Goal: Information Seeking & Learning: Learn about a topic

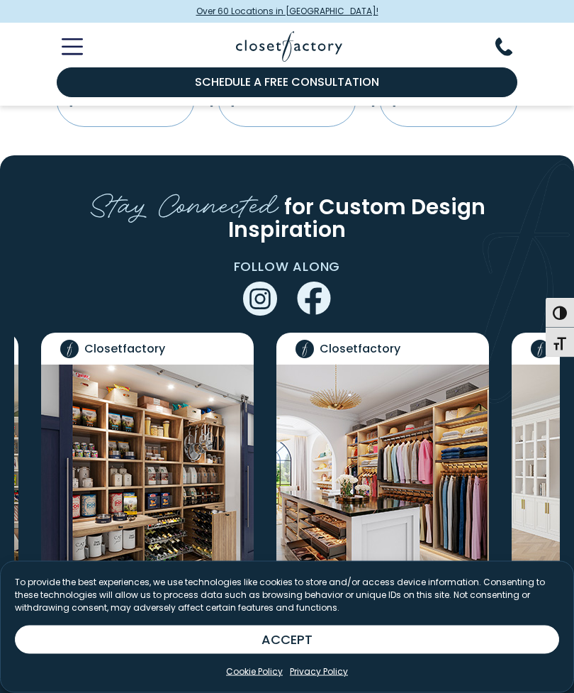
scroll to position [3026, 0]
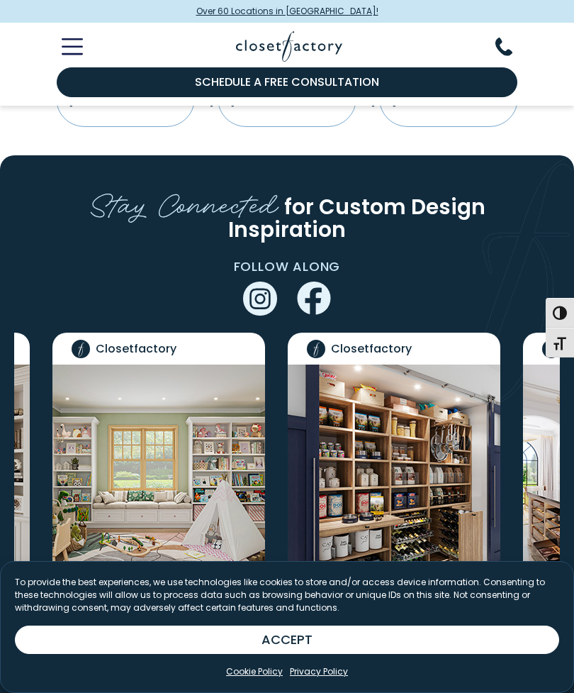
click at [424, 364] on img "Social Grid" at bounding box center [394, 474] width 213 height 220
click at [420, 373] on img "Social Grid" at bounding box center [394, 474] width 213 height 220
click at [410, 364] on img "Social Grid" at bounding box center [394, 474] width 213 height 220
click at [378, 364] on img "Social Grid" at bounding box center [394, 474] width 213 height 220
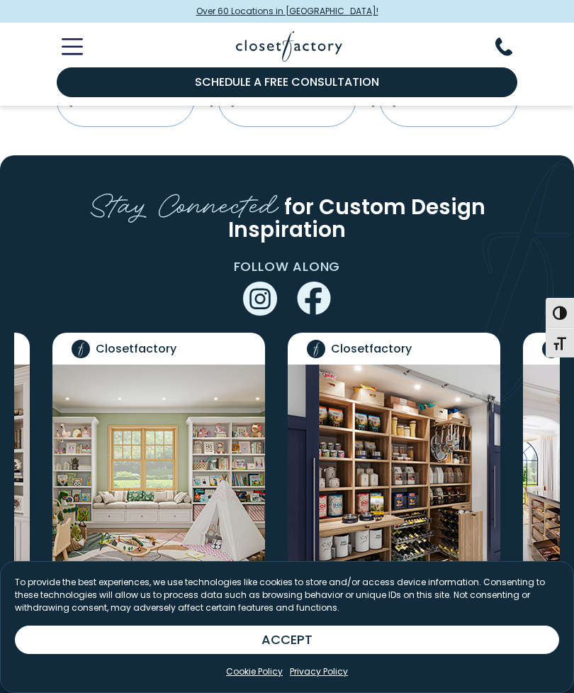
click at [378, 364] on img "Social Grid" at bounding box center [394, 474] width 213 height 220
click at [380, 364] on img "Social Grid" at bounding box center [394, 474] width 213 height 220
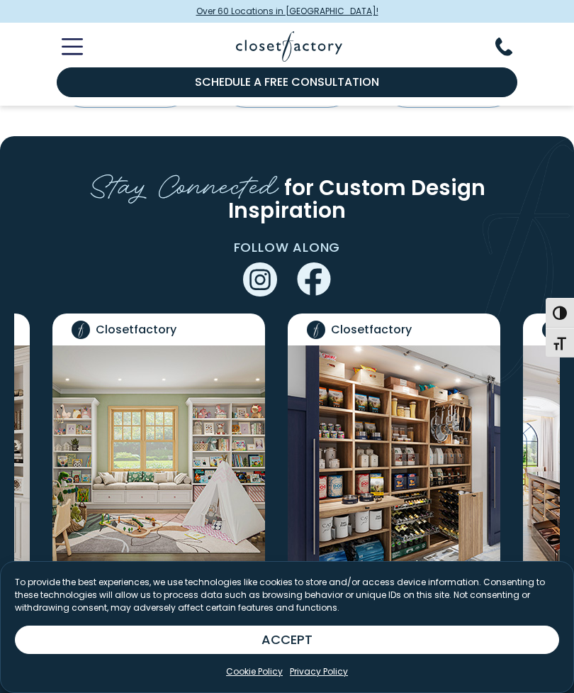
scroll to position [3043, 0]
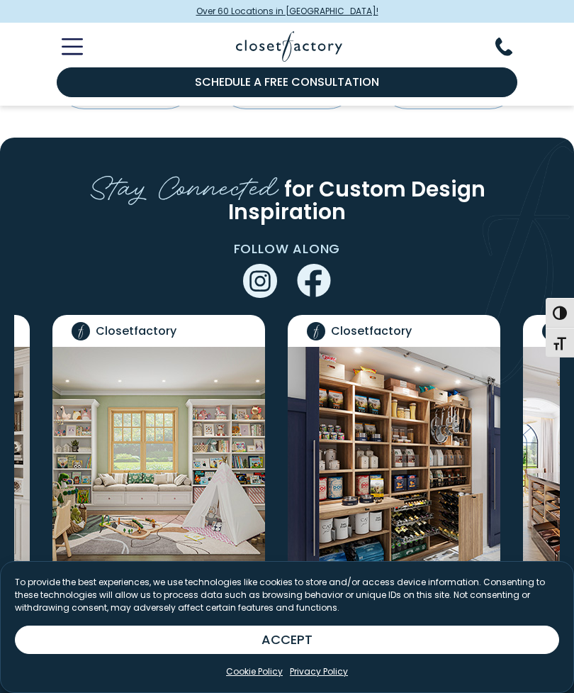
click at [313, 654] on button "ACCEPT" at bounding box center [287, 639] width 545 height 28
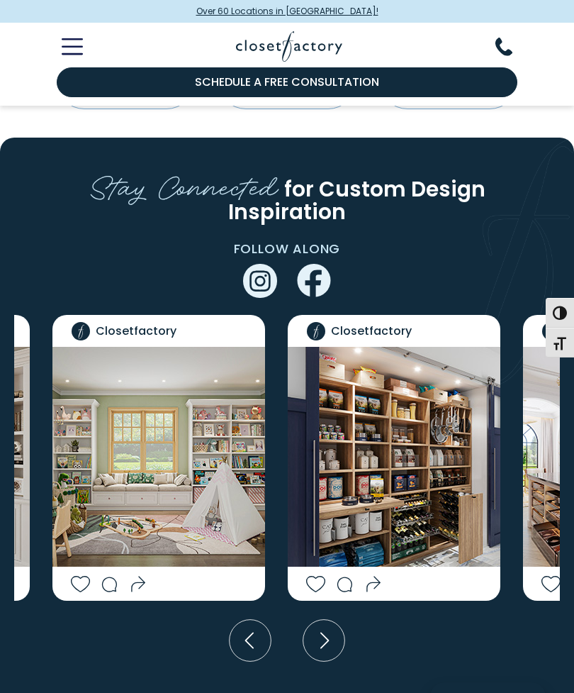
click at [401, 347] on img "Social Grid" at bounding box center [394, 457] width 213 height 220
click at [410, 347] on img "Social Grid" at bounding box center [394, 457] width 213 height 220
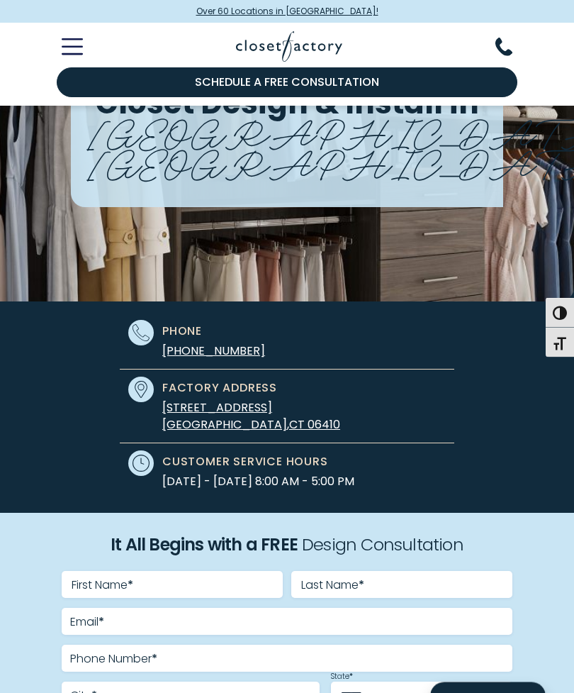
scroll to position [0, 0]
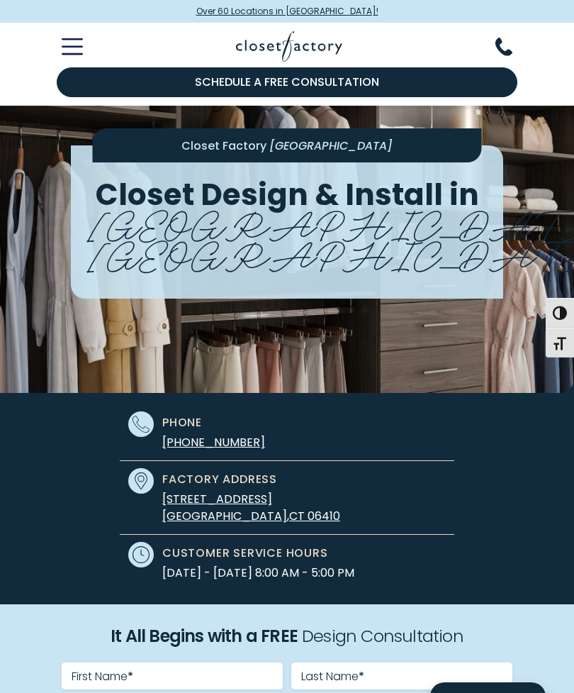
click at [76, 40] on line "Toggle Mobile Menu" at bounding box center [71, 40] width 19 height 0
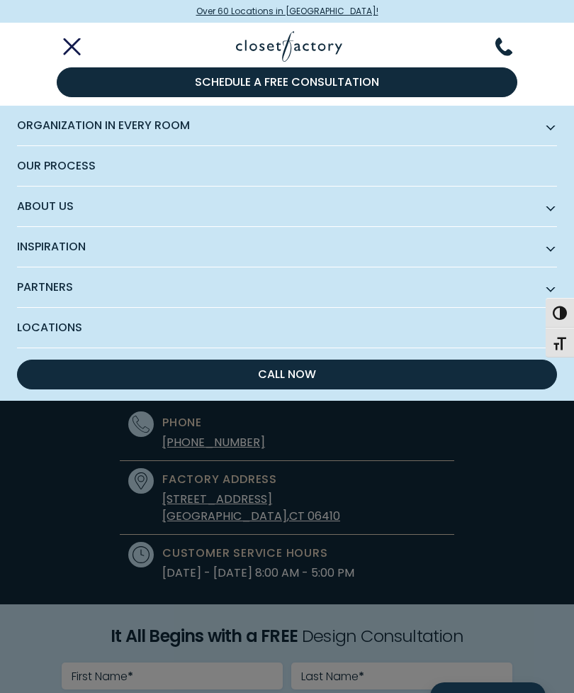
click at [486, 434] on div "Organization in Every Room Custom Closets Walk-In Closets Reach-In Closets Home…" at bounding box center [287, 400] width 574 height 589
click at [494, 437] on div "Organization in Every Room Custom Closets Walk-In Closets Reach-In Closets Home…" at bounding box center [287, 400] width 574 height 589
click at [493, 436] on div "Organization in Every Room Custom Closets Walk-In Closets Reach-In Closets Home…" at bounding box center [287, 400] width 574 height 589
click at [516, 447] on div "Organization in Every Room Custom Closets Walk-In Closets Reach-In Closets Home…" at bounding box center [287, 400] width 574 height 589
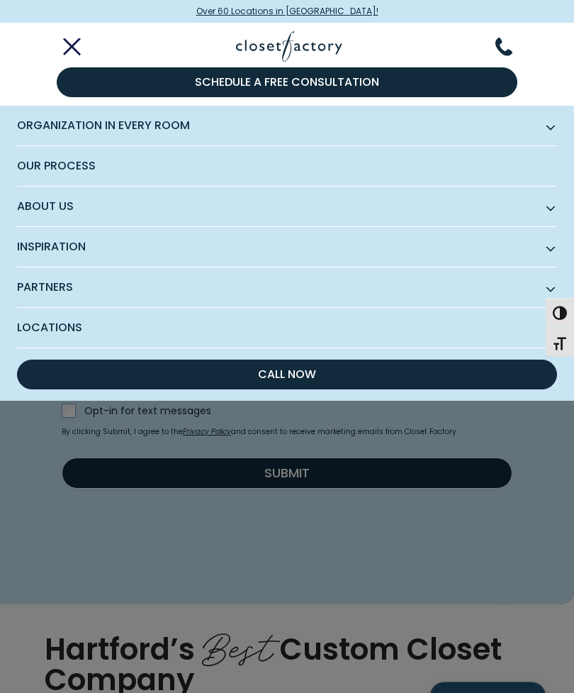
scroll to position [551, 0]
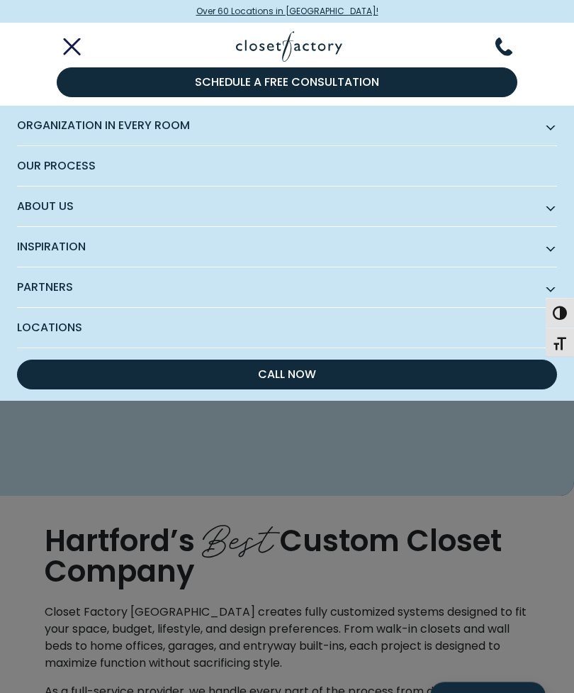
click at [79, 44] on icon "Toggle Mobile Menu" at bounding box center [72, 46] width 21 height 16
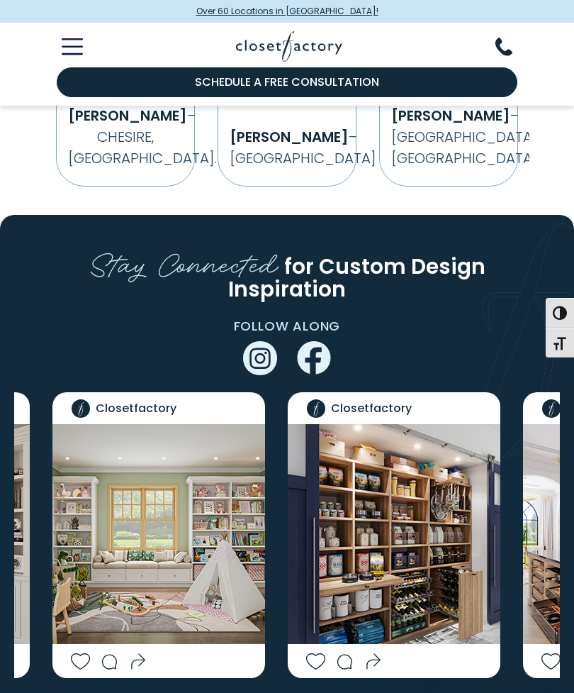
scroll to position [2970, 0]
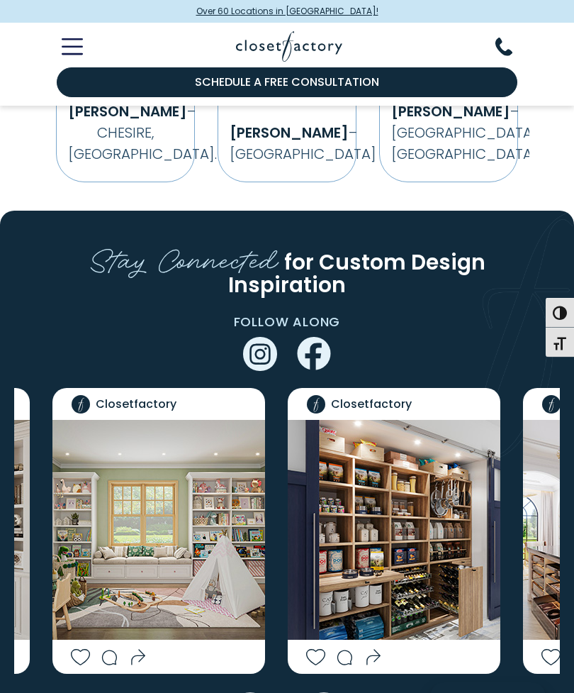
click at [405, 421] on img "Social Grid" at bounding box center [394, 531] width 213 height 220
click at [406, 421] on img "Social Grid" at bounding box center [394, 531] width 213 height 220
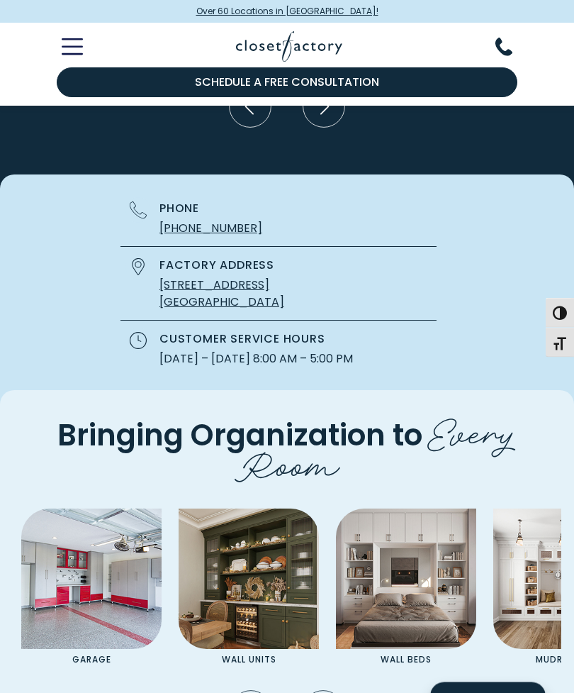
scroll to position [3577, 0]
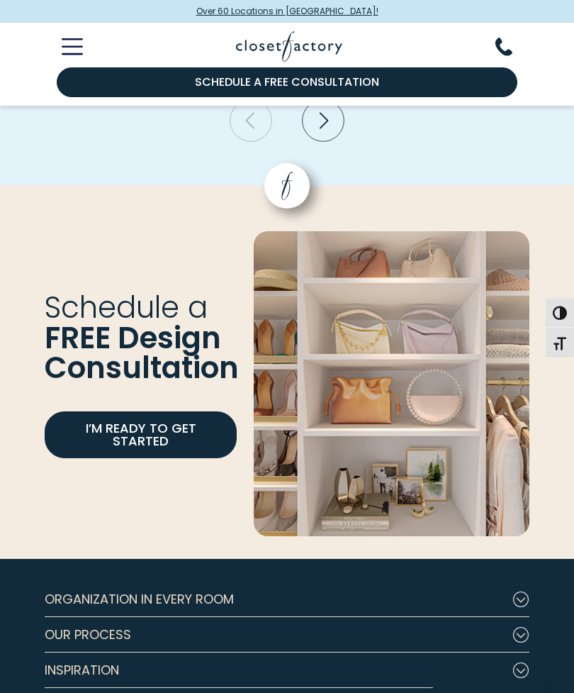
scroll to position [4165, 0]
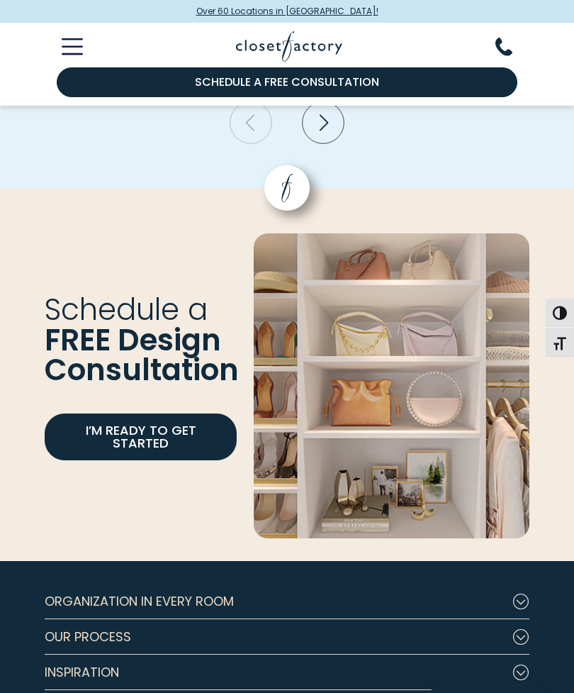
click at [529, 594] on icon "Footer Subnav Button - Organization in Every Room" at bounding box center [521, 602] width 17 height 16
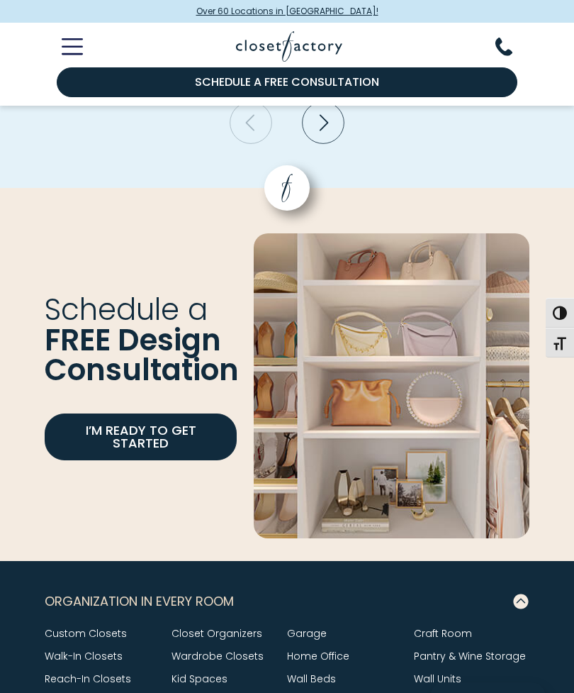
click at [505, 649] on link "Pantry & Wine Storage" at bounding box center [470, 656] width 112 height 14
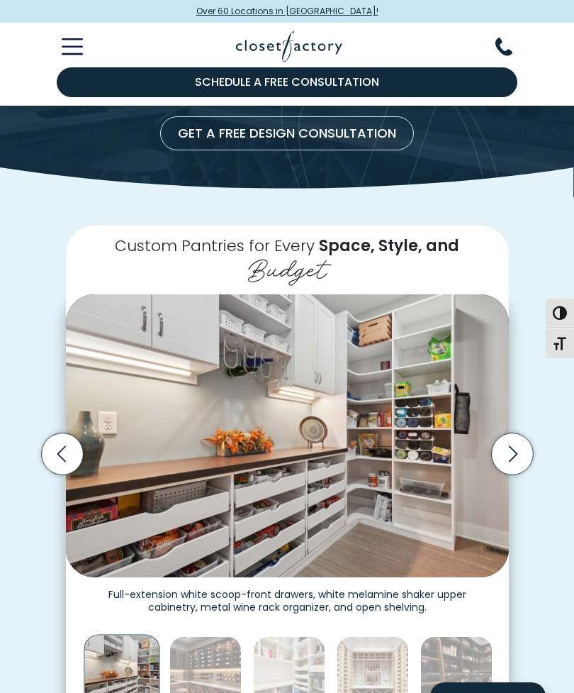
scroll to position [115, 0]
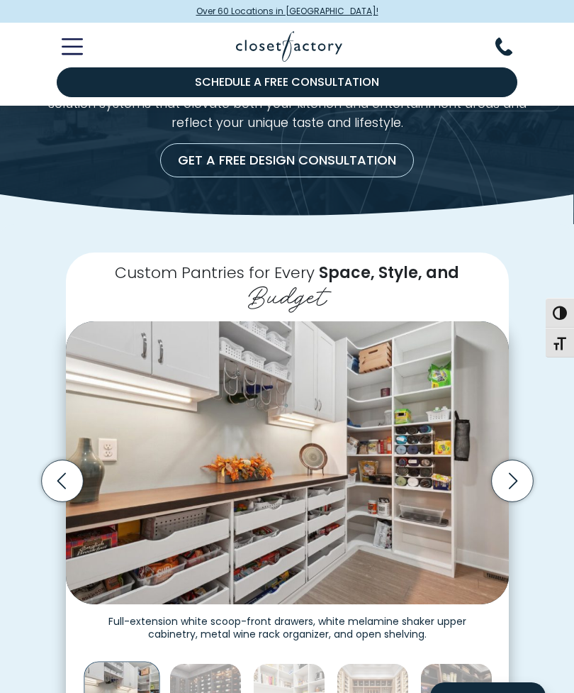
click at [516, 460] on icon "Next slide" at bounding box center [512, 481] width 42 height 42
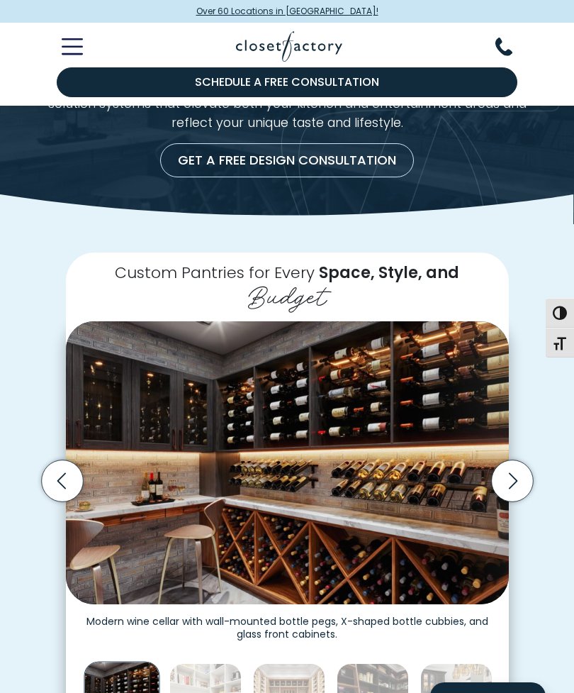
click at [519, 460] on icon "Next slide" at bounding box center [512, 481] width 42 height 42
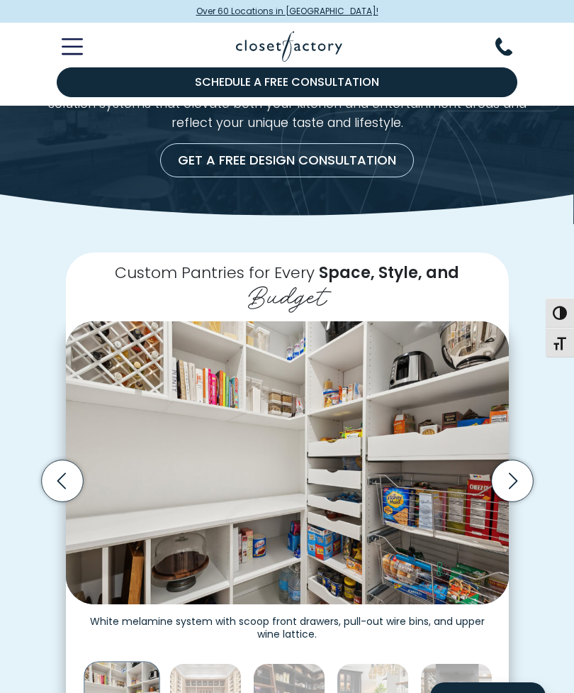
click at [518, 460] on icon "Next slide" at bounding box center [512, 481] width 42 height 42
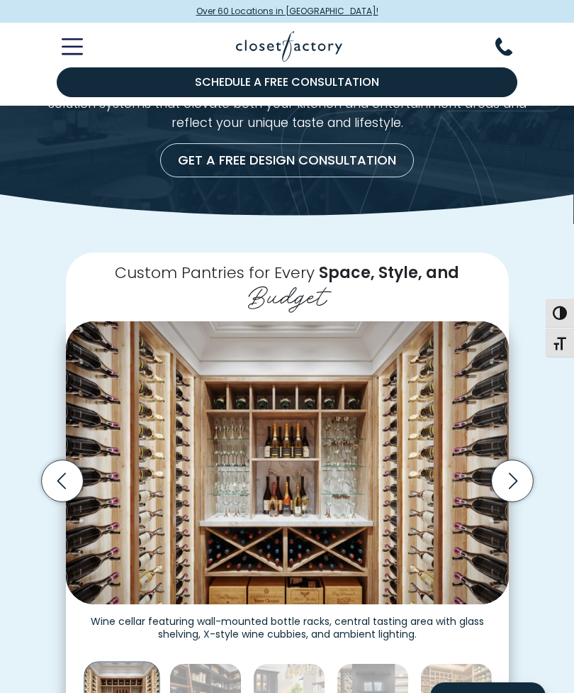
click at [517, 473] on icon "Next slide" at bounding box center [512, 481] width 9 height 16
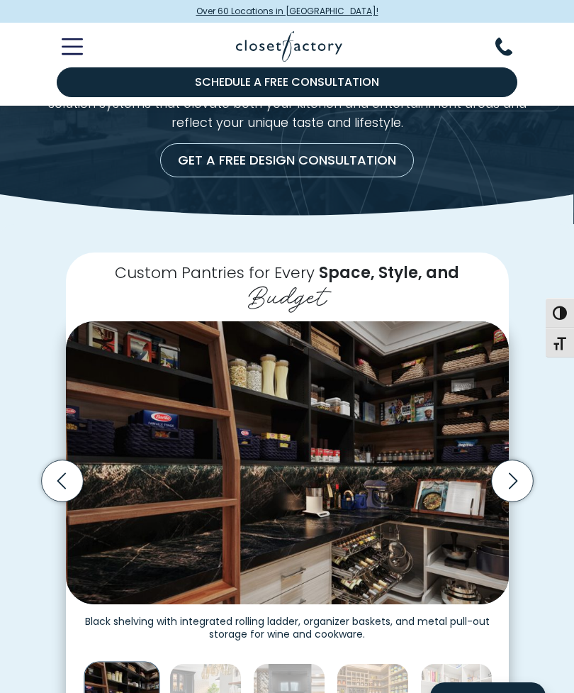
click at [515, 460] on icon "Next slide" at bounding box center [512, 481] width 42 height 42
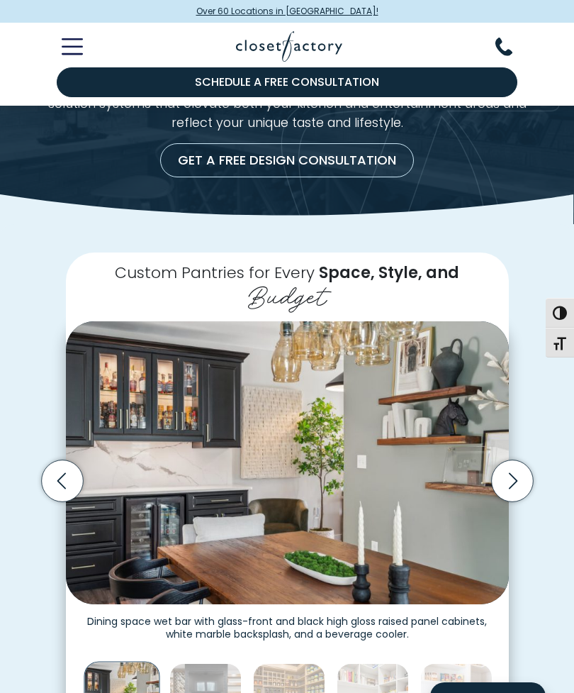
click at [519, 460] on icon "Next slide" at bounding box center [512, 481] width 42 height 42
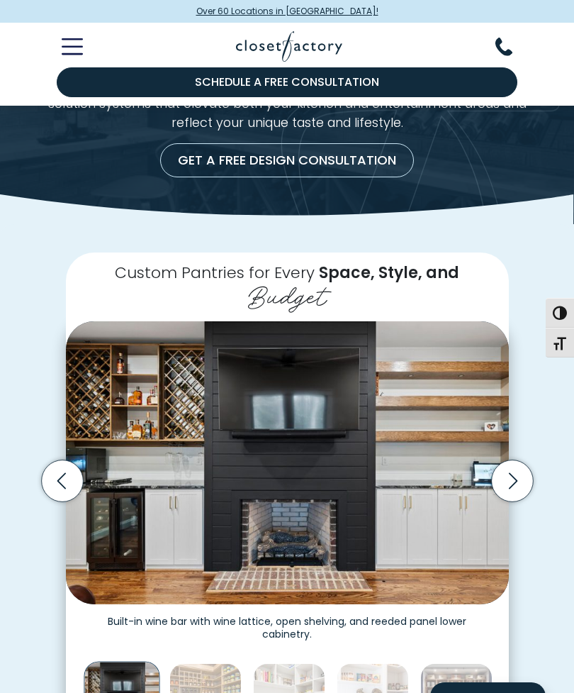
click at [513, 473] on icon "Next slide" at bounding box center [512, 481] width 9 height 16
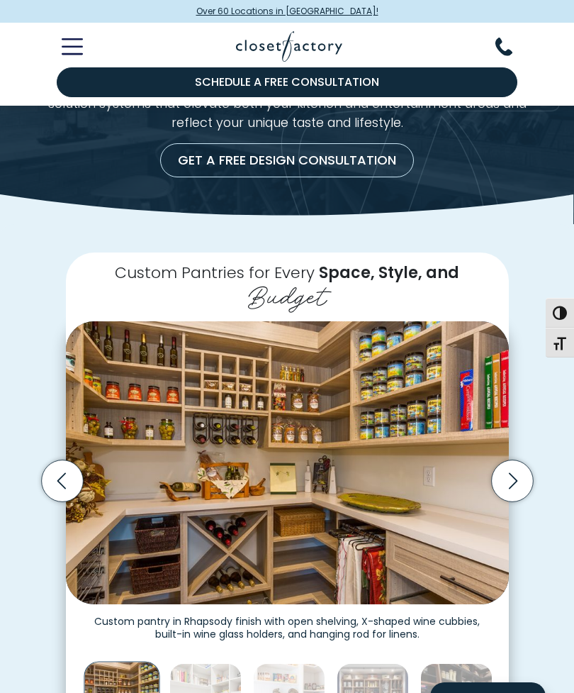
click at [512, 473] on icon "Next slide" at bounding box center [512, 481] width 9 height 16
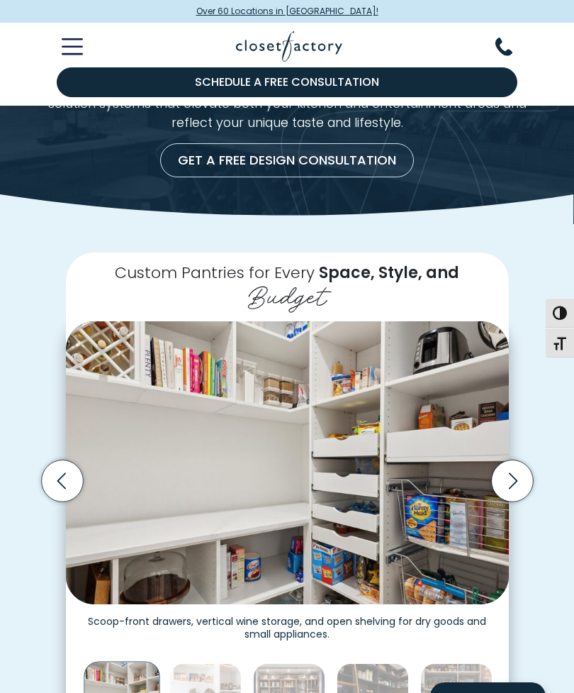
click at [513, 460] on icon "Next slide" at bounding box center [512, 481] width 42 height 42
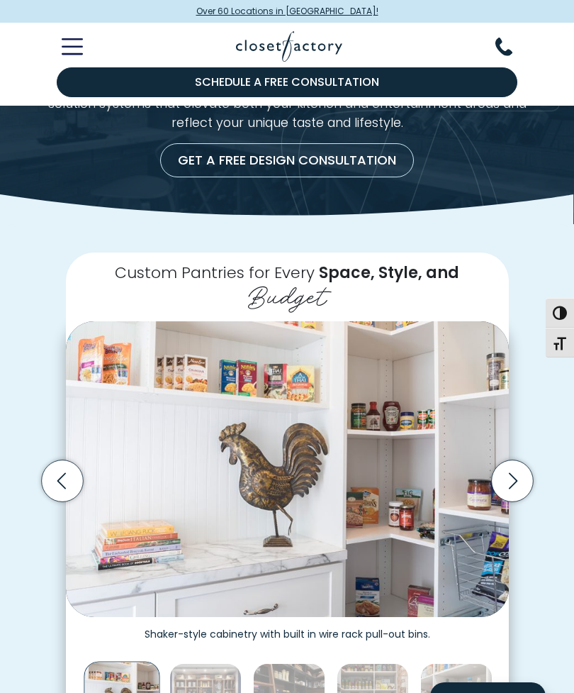
click at [508, 460] on icon "Next slide" at bounding box center [512, 481] width 42 height 42
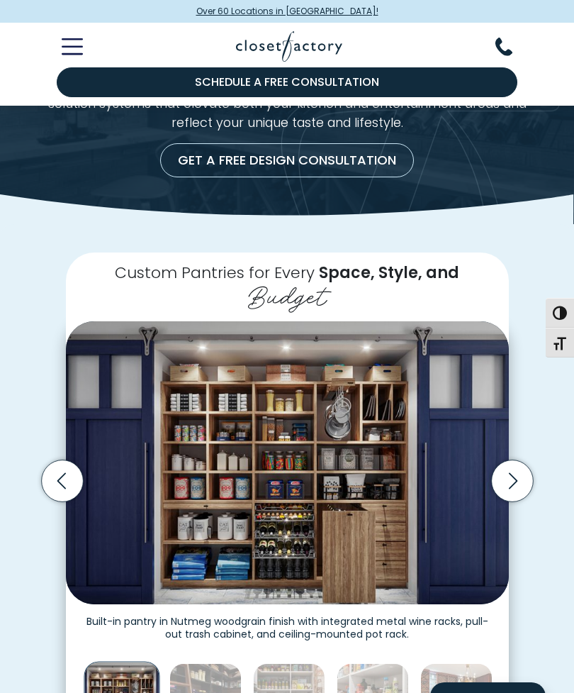
click at [515, 460] on icon "Next slide" at bounding box center [512, 481] width 42 height 42
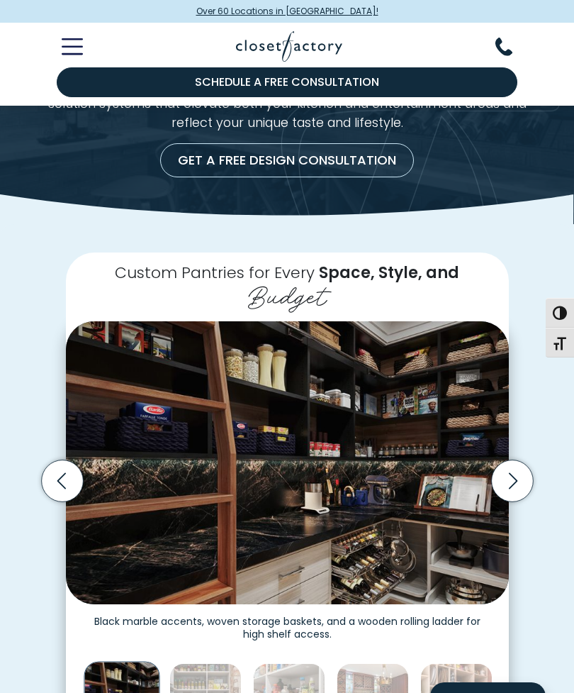
click at [508, 460] on icon "Next slide" at bounding box center [512, 481] width 42 height 42
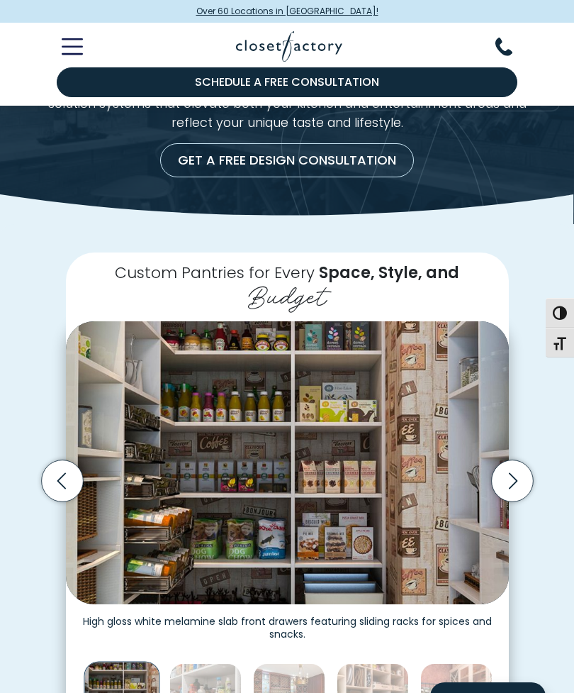
click at [505, 463] on icon "Next slide" at bounding box center [512, 481] width 42 height 42
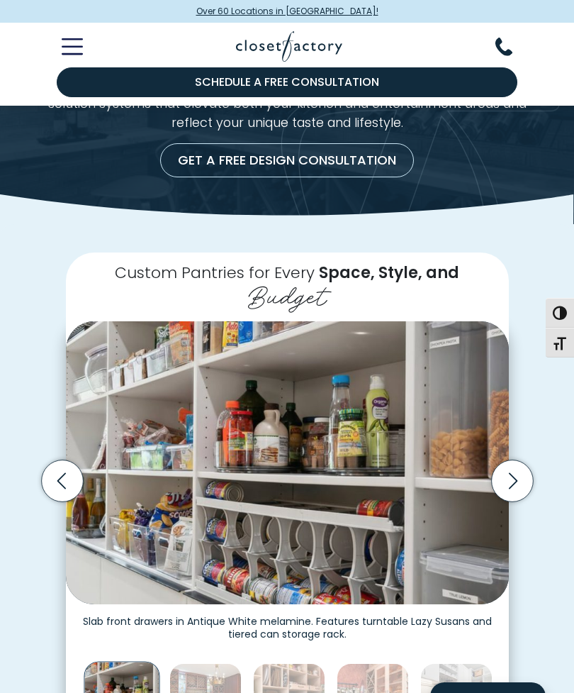
click at [69, 465] on icon "Previous slide" at bounding box center [62, 481] width 42 height 42
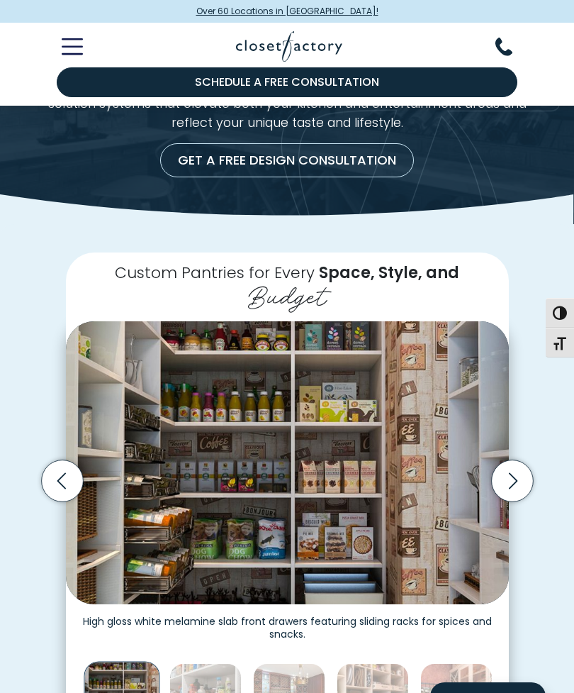
click at [76, 460] on icon "Previous slide" at bounding box center [62, 481] width 42 height 42
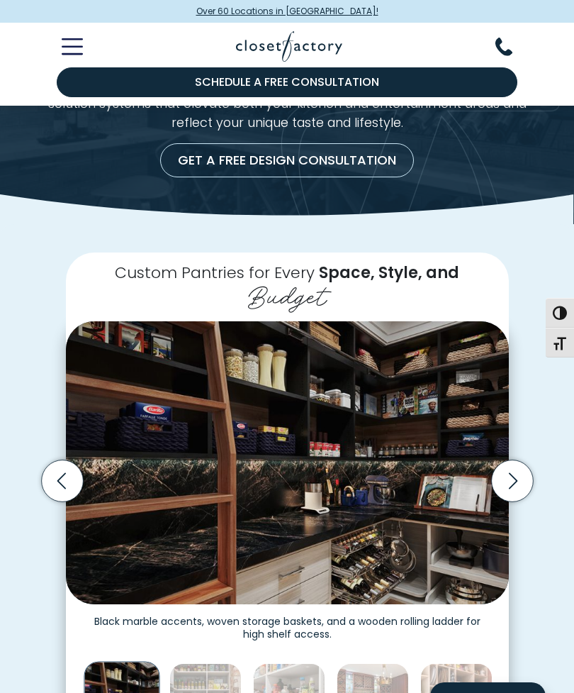
click at [82, 455] on icon "Previous slide" at bounding box center [62, 480] width 51 height 51
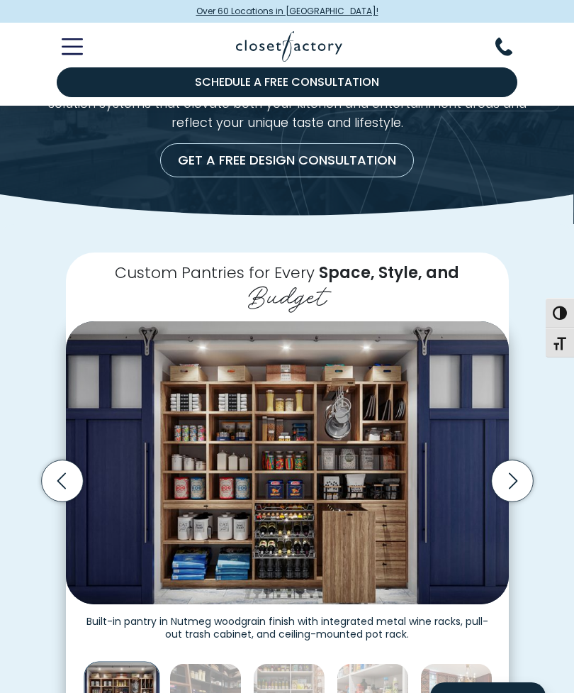
click at [58, 463] on icon "Previous slide" at bounding box center [62, 481] width 42 height 42
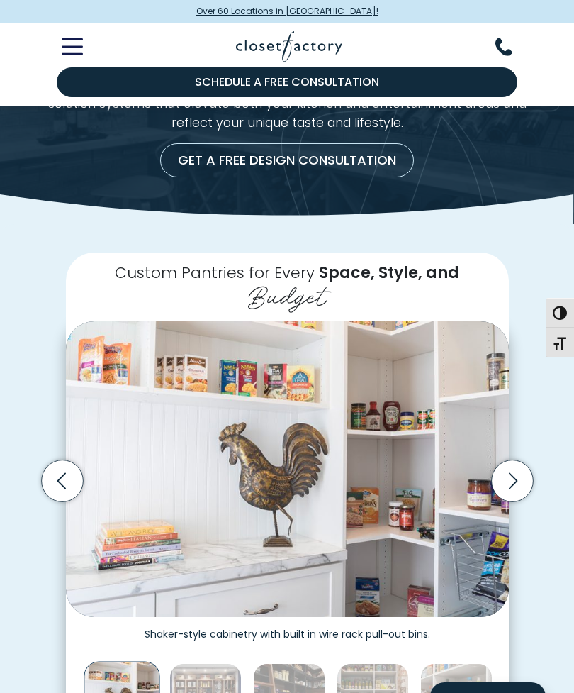
click at [61, 460] on icon "Previous slide" at bounding box center [62, 481] width 42 height 42
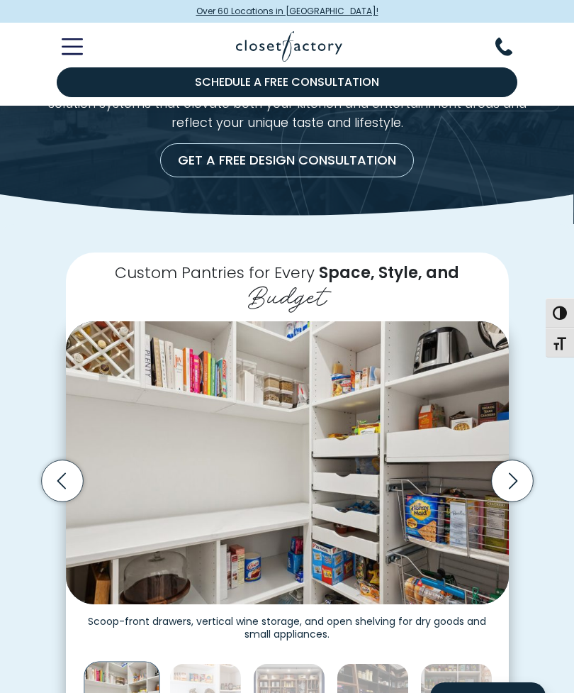
click at [64, 468] on icon "Previous slide" at bounding box center [62, 481] width 42 height 42
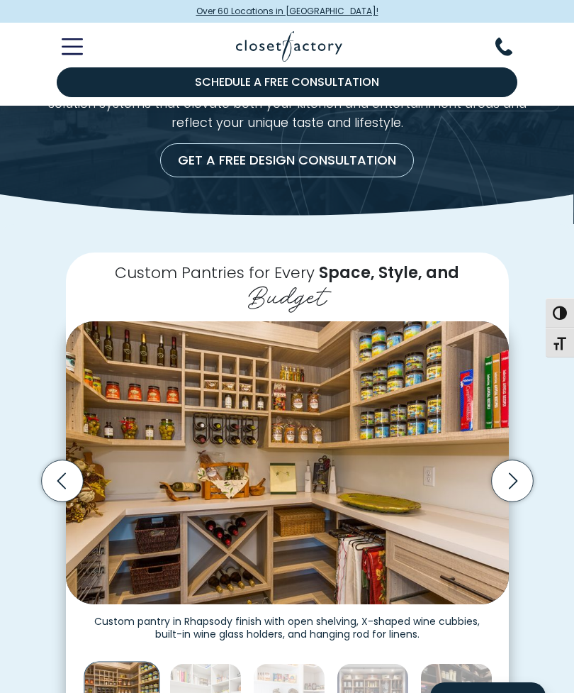
click at [68, 461] on icon "Previous slide" at bounding box center [62, 481] width 42 height 42
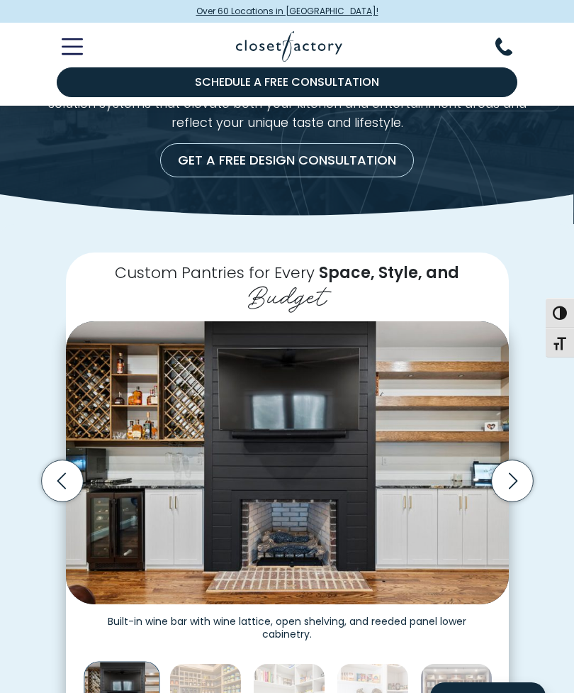
click at [71, 462] on icon "Previous slide" at bounding box center [62, 481] width 42 height 42
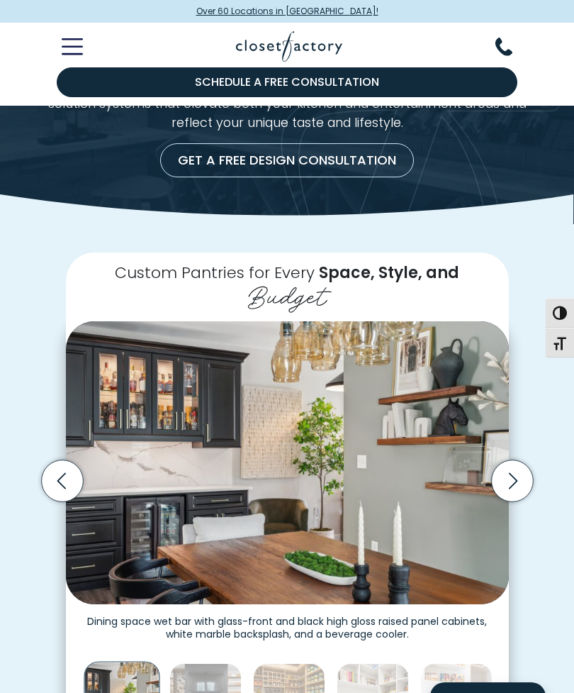
click at [67, 460] on icon "Previous slide" at bounding box center [62, 481] width 42 height 42
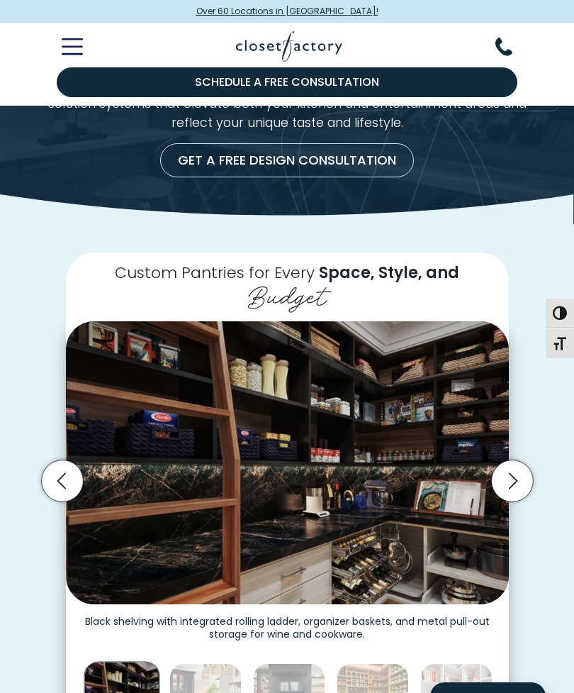
click at [67, 471] on icon "Previous slide" at bounding box center [62, 481] width 42 height 42
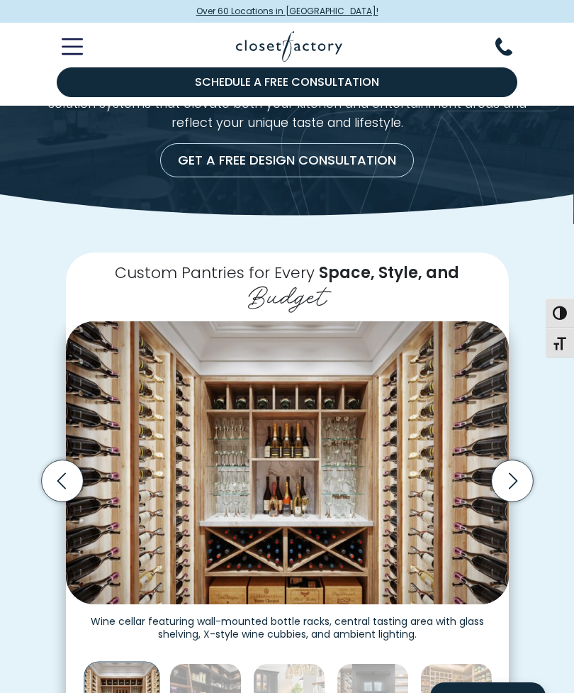
click at [67, 464] on icon "Previous slide" at bounding box center [62, 481] width 42 height 42
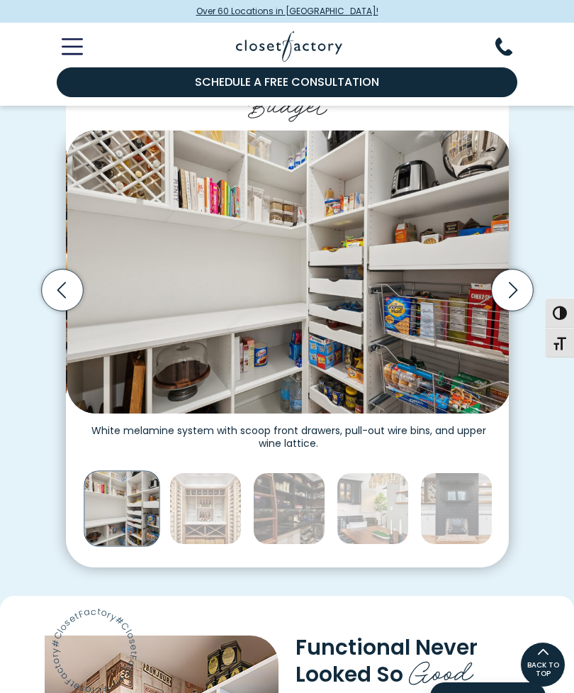
scroll to position [305, 0]
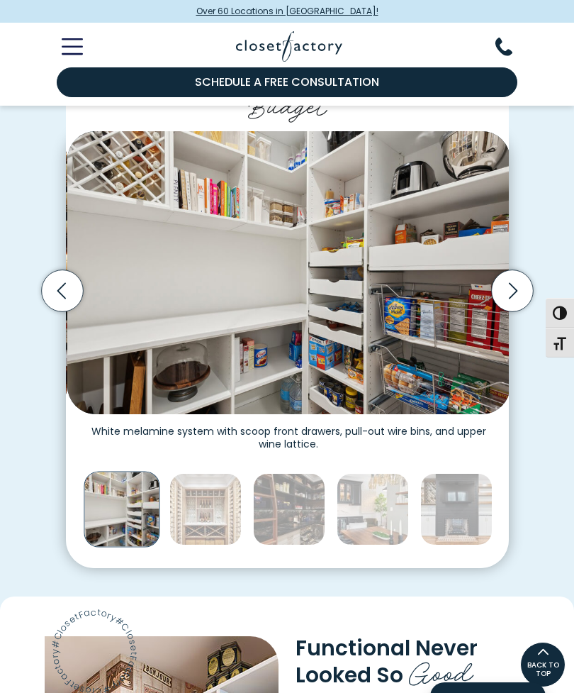
click at [508, 270] on icon "Next slide" at bounding box center [512, 291] width 42 height 42
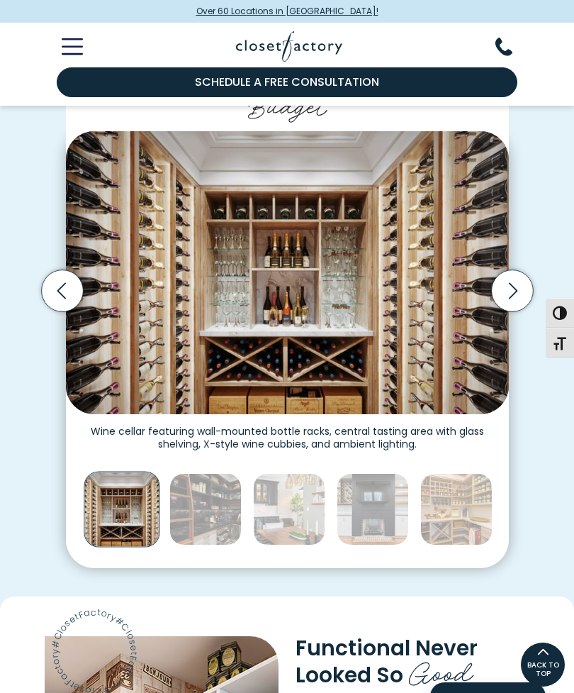
click at [507, 270] on icon "Next slide" at bounding box center [512, 291] width 42 height 42
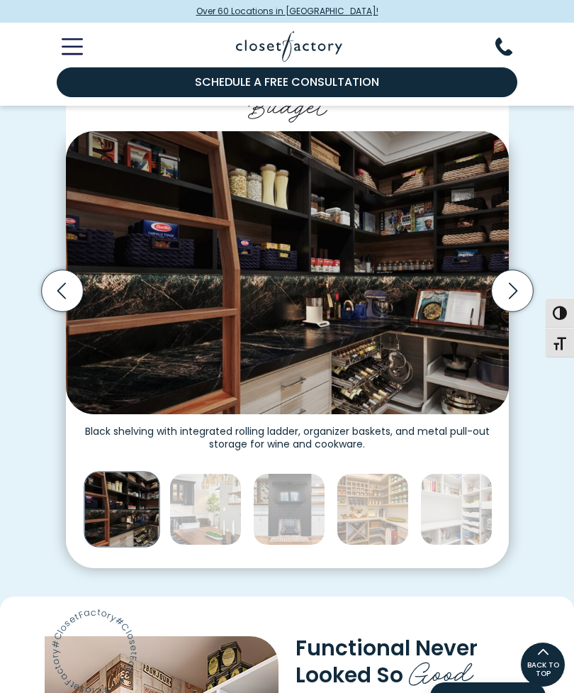
click at [512, 283] on icon "Next slide" at bounding box center [512, 291] width 9 height 16
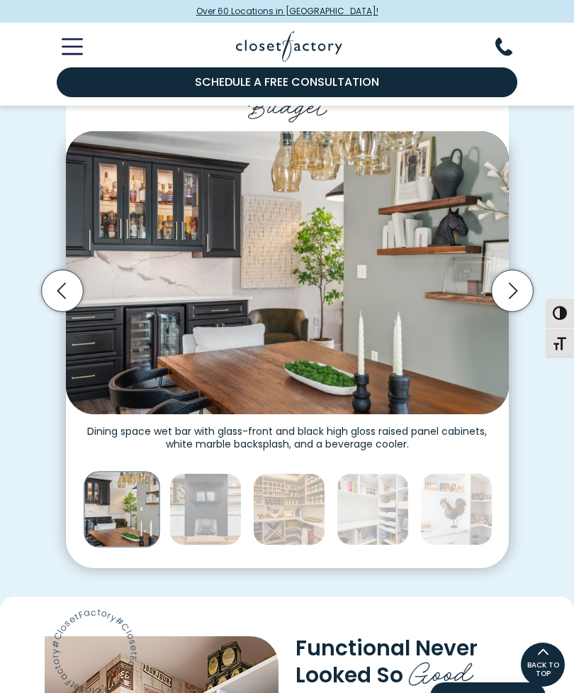
click at [507, 270] on icon "Next slide" at bounding box center [512, 291] width 42 height 42
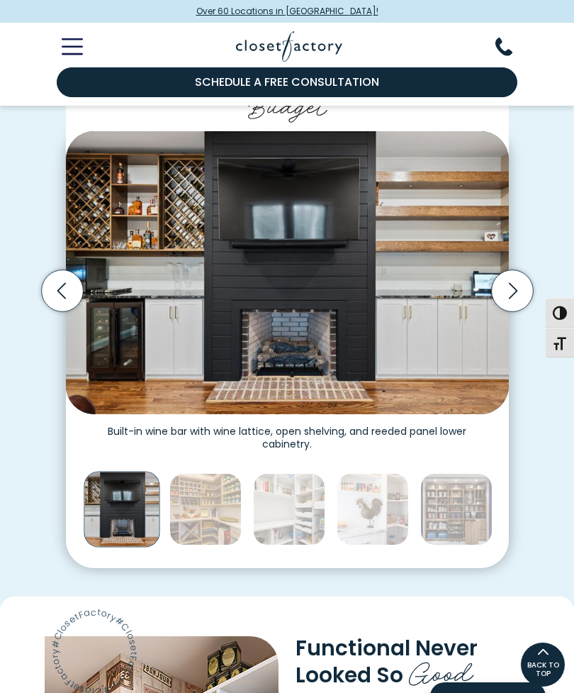
click at [501, 270] on icon "Next slide" at bounding box center [512, 291] width 42 height 42
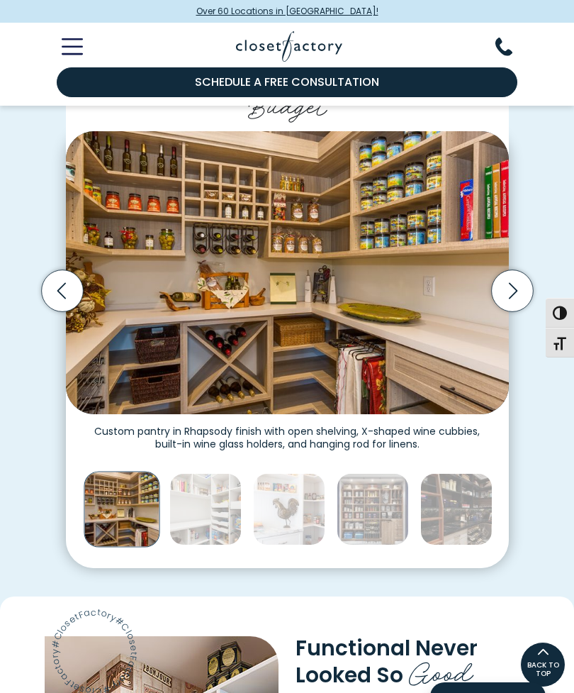
click at [508, 270] on icon "Next slide" at bounding box center [512, 291] width 42 height 42
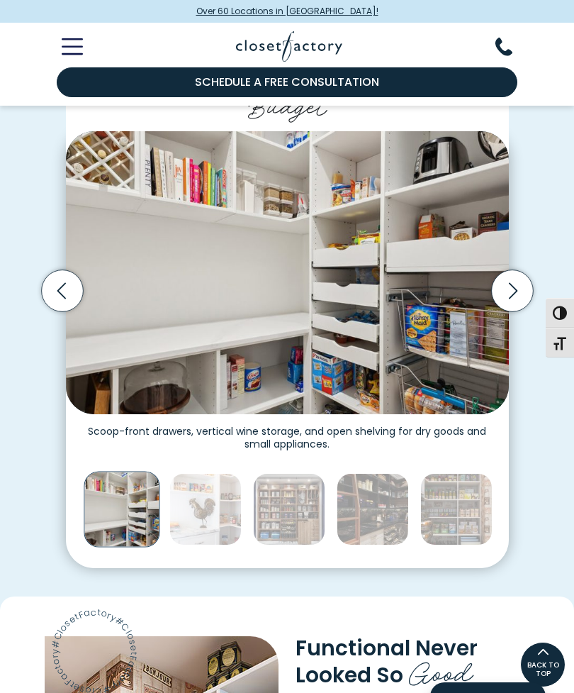
click at [69, 271] on icon "Previous slide" at bounding box center [62, 291] width 42 height 42
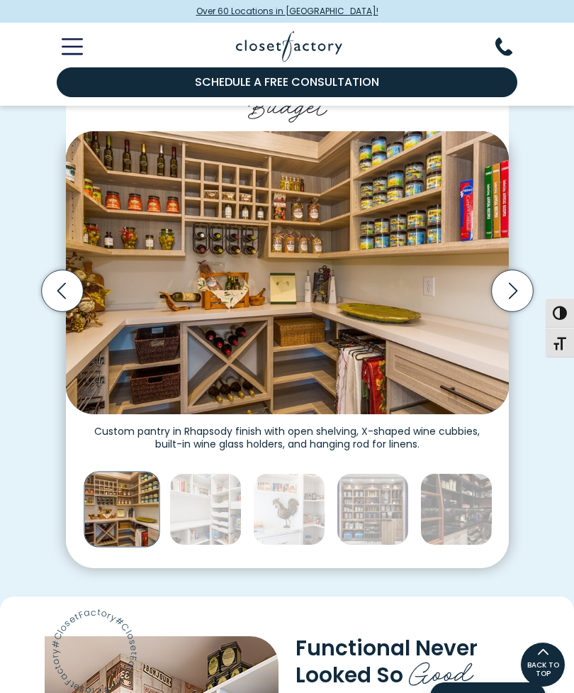
click at [512, 270] on icon "Next slide" at bounding box center [512, 291] width 42 height 42
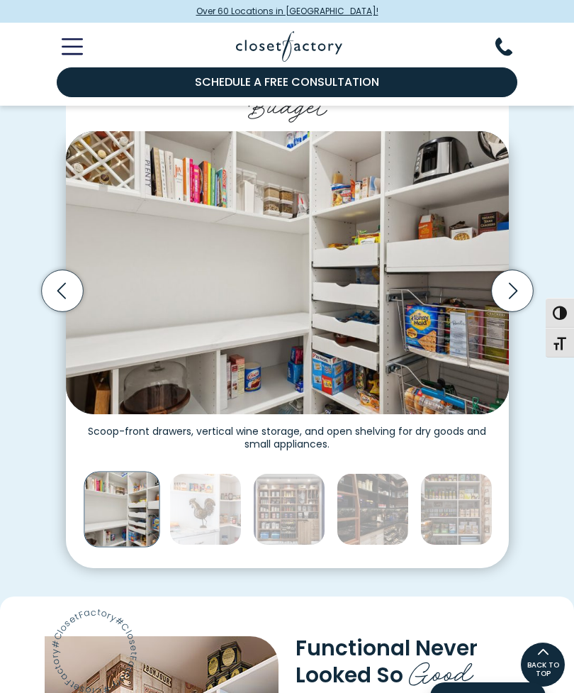
click at [512, 270] on icon "Next slide" at bounding box center [512, 291] width 42 height 42
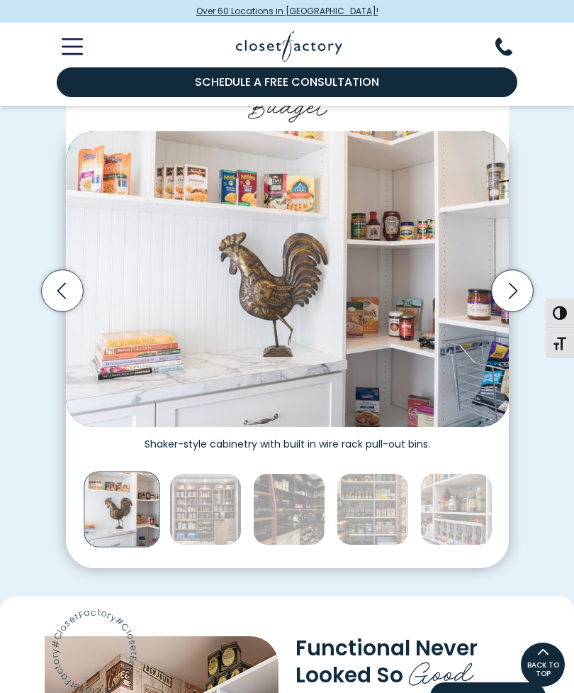
click at [500, 277] on icon "Next slide" at bounding box center [512, 291] width 42 height 42
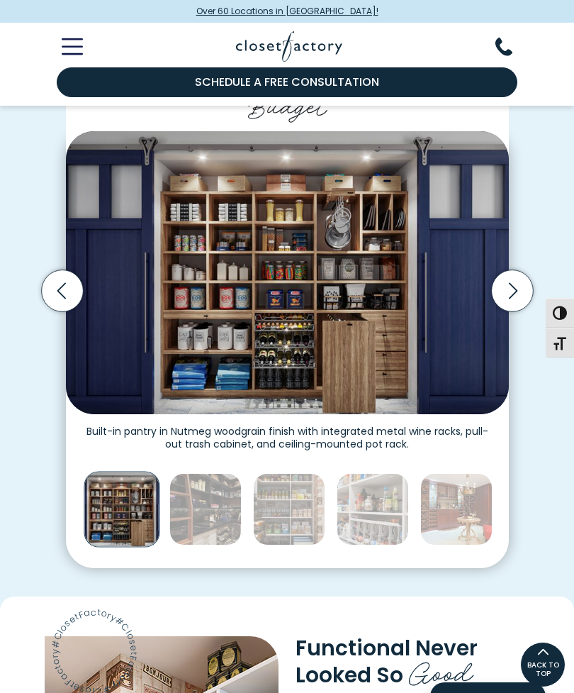
click at [512, 283] on icon "Next slide" at bounding box center [512, 291] width 9 height 16
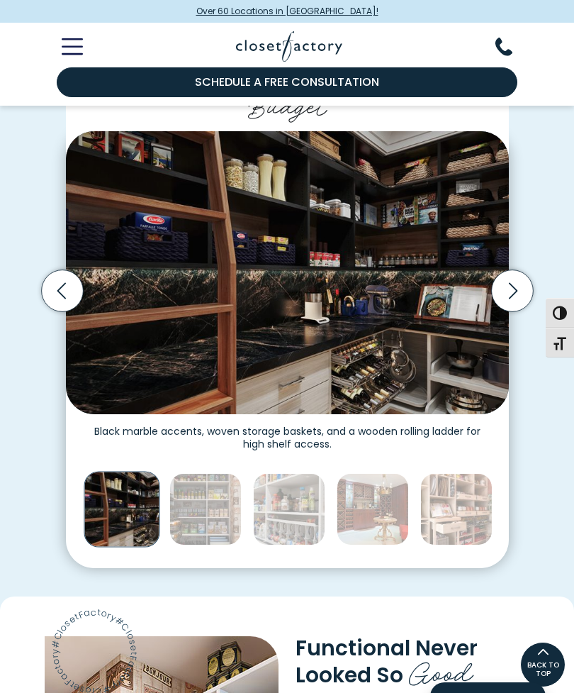
click at [512, 275] on icon "Next slide" at bounding box center [512, 291] width 42 height 42
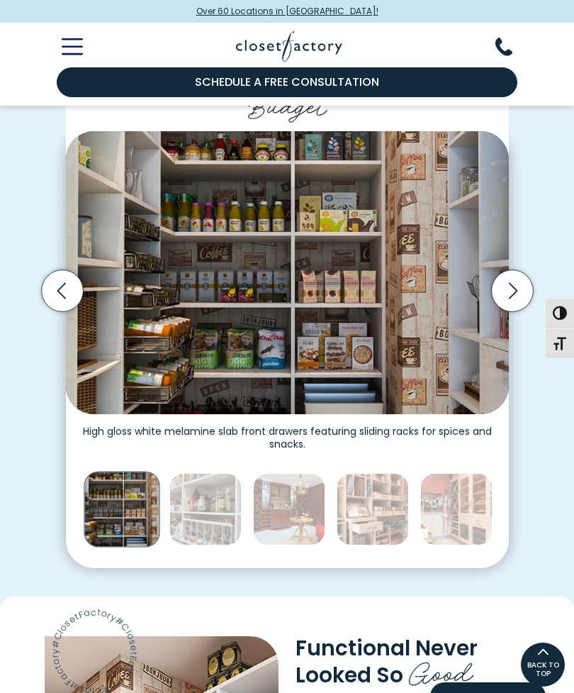
click at [490, 279] on icon "Next slide" at bounding box center [512, 290] width 51 height 51
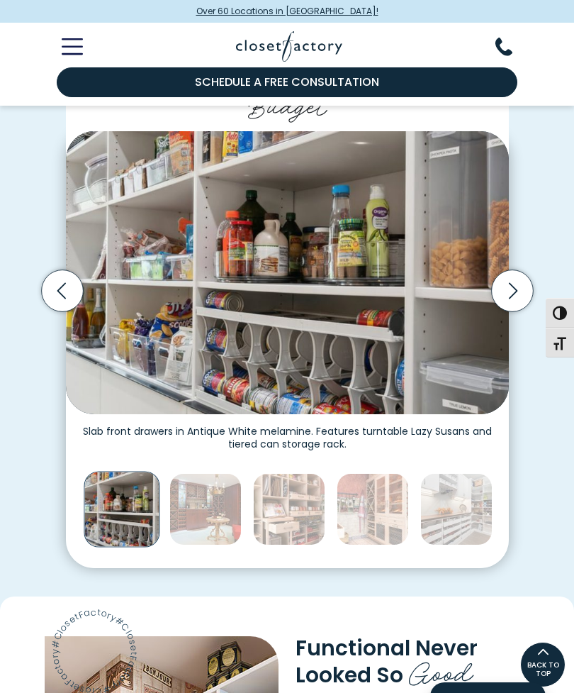
click at [501, 281] on icon "Next slide" at bounding box center [512, 291] width 42 height 42
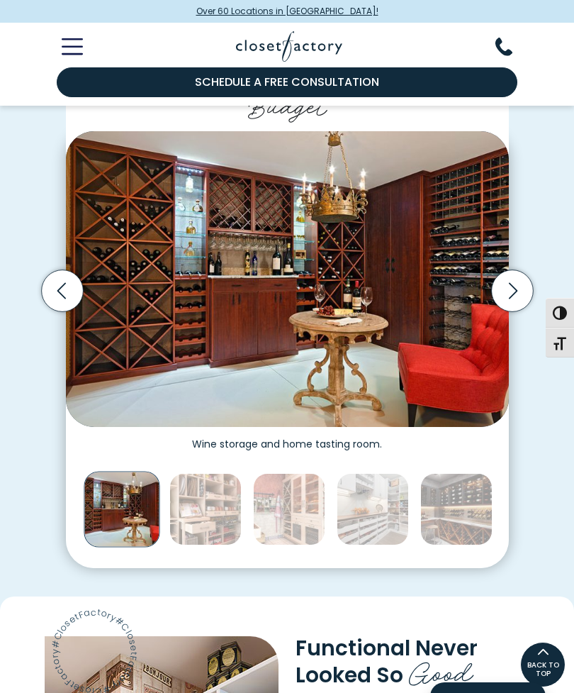
click at [513, 270] on icon "Next slide" at bounding box center [512, 291] width 42 height 42
